Goal: Download file/media

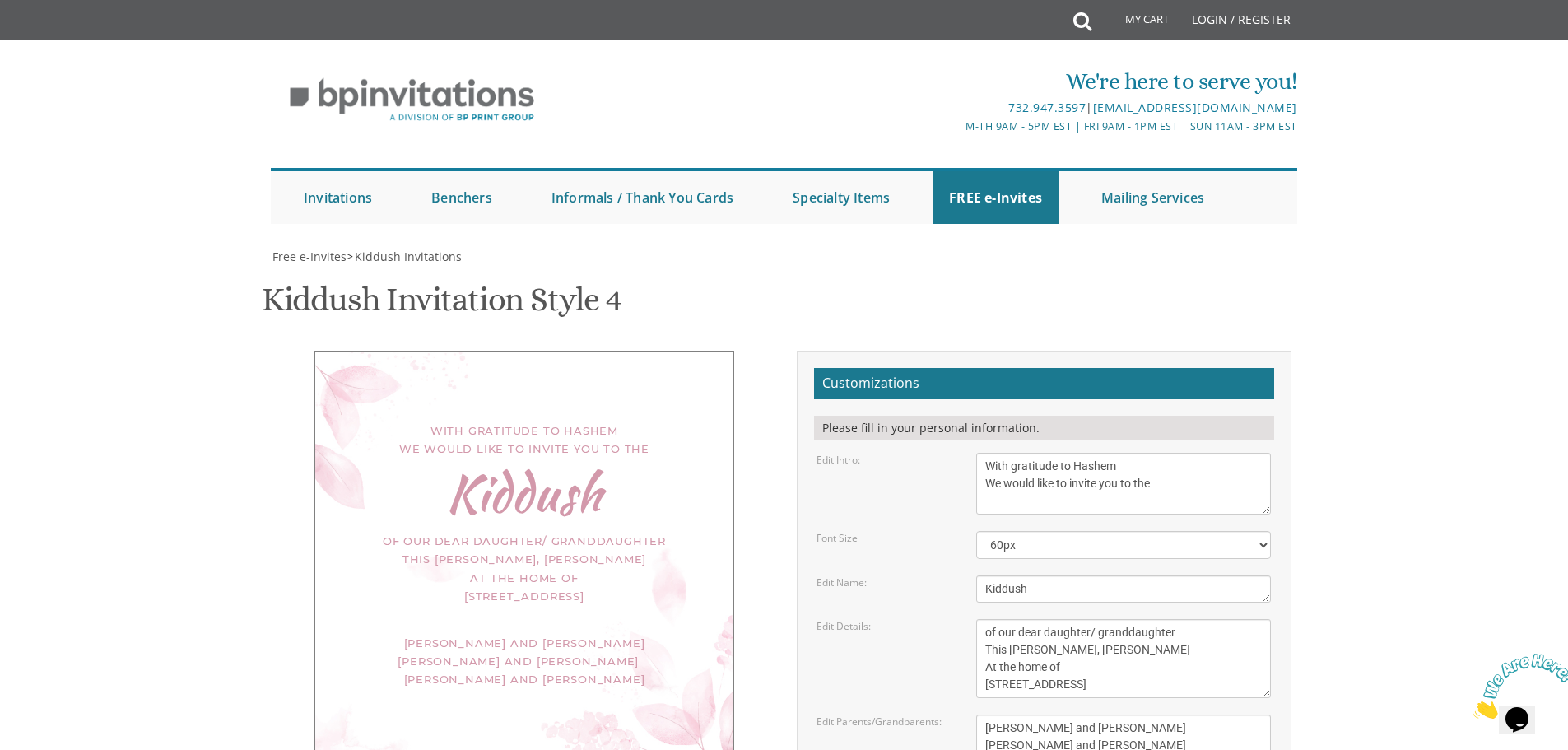
scroll to position [411, 0]
click at [1084, 619] on textarea "This Shabbos, Parshas Vayigash at our home [STREET_ADDRESS][US_STATE]" at bounding box center [1123, 658] width 294 height 79
click at [1094, 619] on textarea "This Shabbos, Parshas Vayigash at our home [STREET_ADDRESS][US_STATE]" at bounding box center [1123, 658] width 294 height 79
click at [1154, 715] on textarea "Meir and [PERSON_NAME] [PERSON_NAME] and [PERSON_NAME] [PERSON_NAME] and [PERSO…" at bounding box center [1123, 746] width 294 height 62
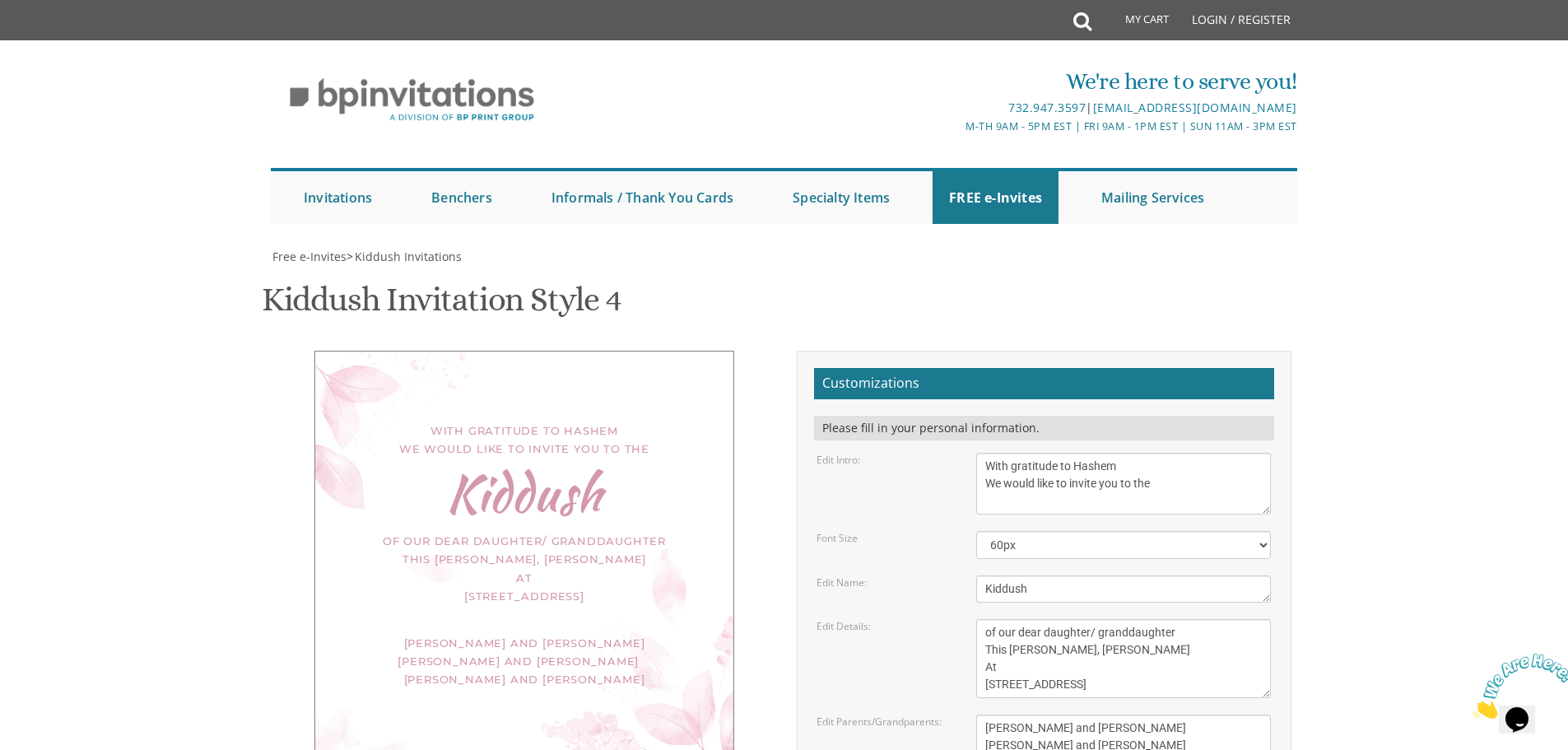
drag, startPoint x: 986, startPoint y: 272, endPoint x: 1018, endPoint y: 291, distance: 37.2
click at [986, 619] on textarea "This Shabbos, Parshas Vayigash at our home [STREET_ADDRESS][US_STATE]" at bounding box center [1123, 658] width 294 height 79
click at [1069, 715] on textarea "Meir and [PERSON_NAME] [PERSON_NAME] and [PERSON_NAME] [PERSON_NAME] and [PERSO…" at bounding box center [1123, 746] width 294 height 62
click at [1000, 619] on textarea "This Shabbos, Parshas Vayigash at our home [STREET_ADDRESS][US_STATE]" at bounding box center [1123, 658] width 294 height 79
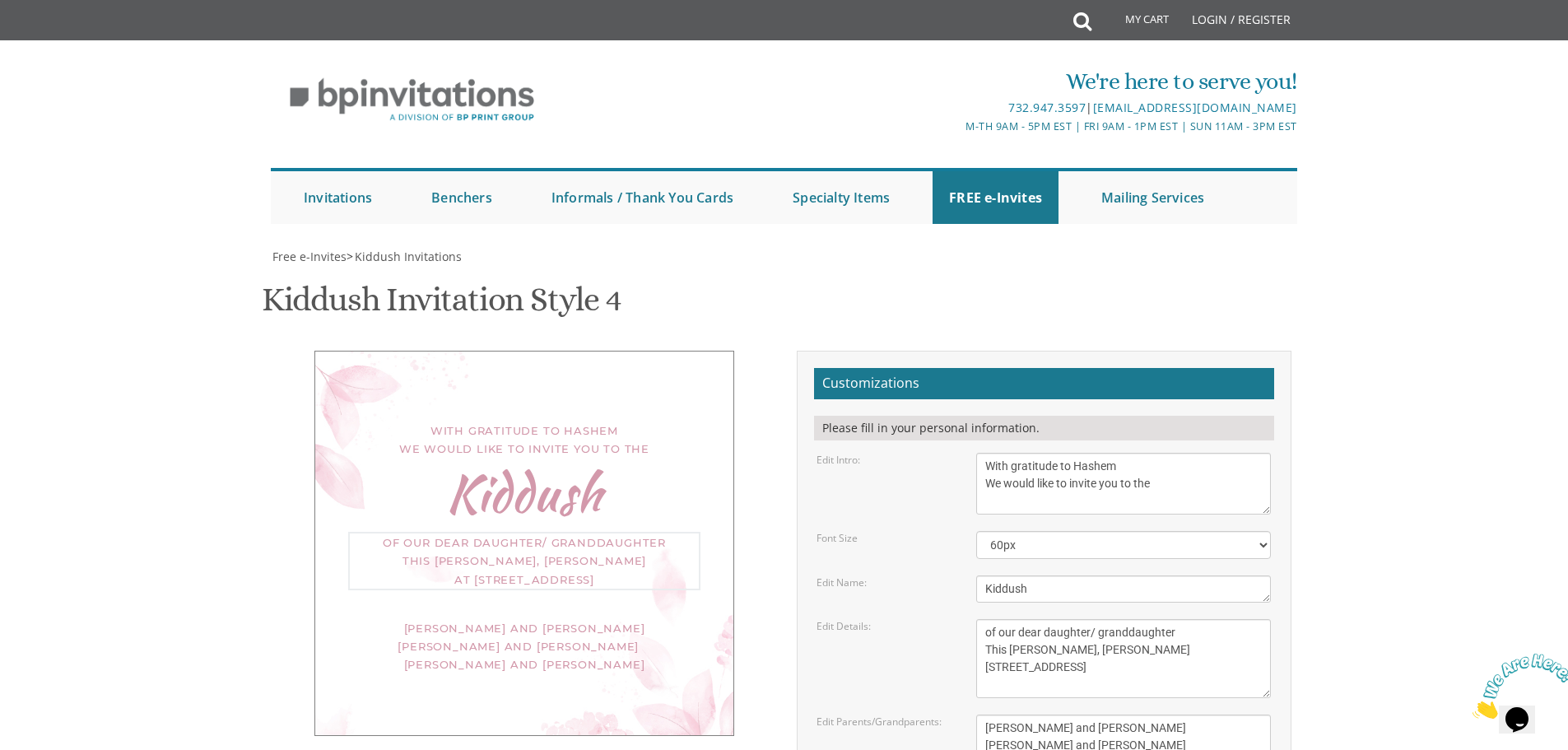
click at [1055, 715] on textarea "Meir and [PERSON_NAME] [PERSON_NAME] and [PERSON_NAME] [PERSON_NAME] and [PERSO…" at bounding box center [1123, 746] width 294 height 62
click at [1106, 619] on textarea "This Shabbos, Parshas Vayigash at our home [STREET_ADDRESS][US_STATE]" at bounding box center [1123, 658] width 294 height 79
click at [1096, 619] on textarea "This Shabbos, Parshas Vayigash at our home [STREET_ADDRESS][US_STATE]" at bounding box center [1123, 658] width 294 height 79
type textarea "of our dear daughter/ granddaughter This [PERSON_NAME], [PERSON_NAME] [STREET_A…"
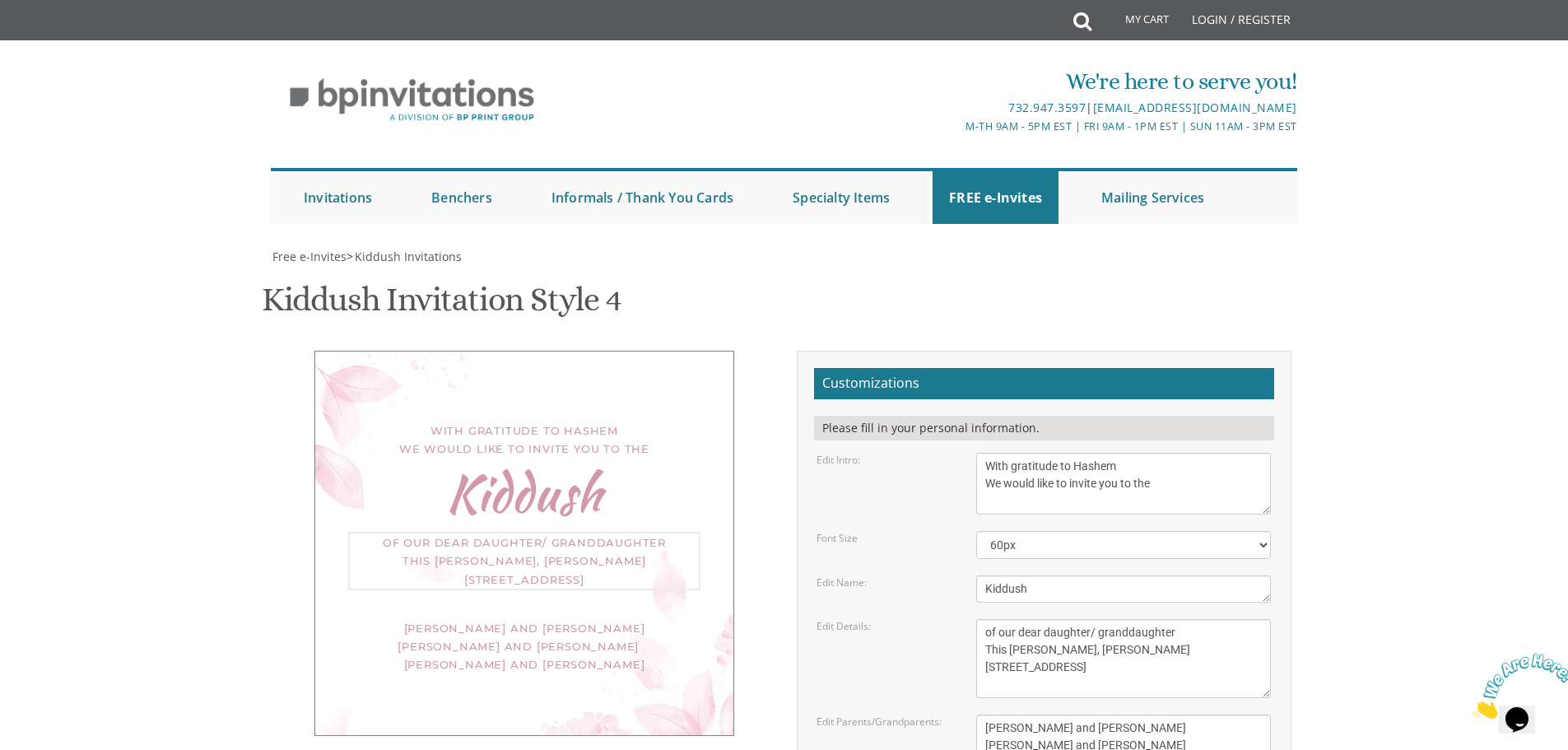
click at [1128, 715] on textarea "Meir and [PERSON_NAME] [PERSON_NAME] and [PERSON_NAME] [PERSON_NAME] and [PERSO…" at bounding box center [1123, 746] width 294 height 62
